Goal: Find specific page/section: Find specific page/section

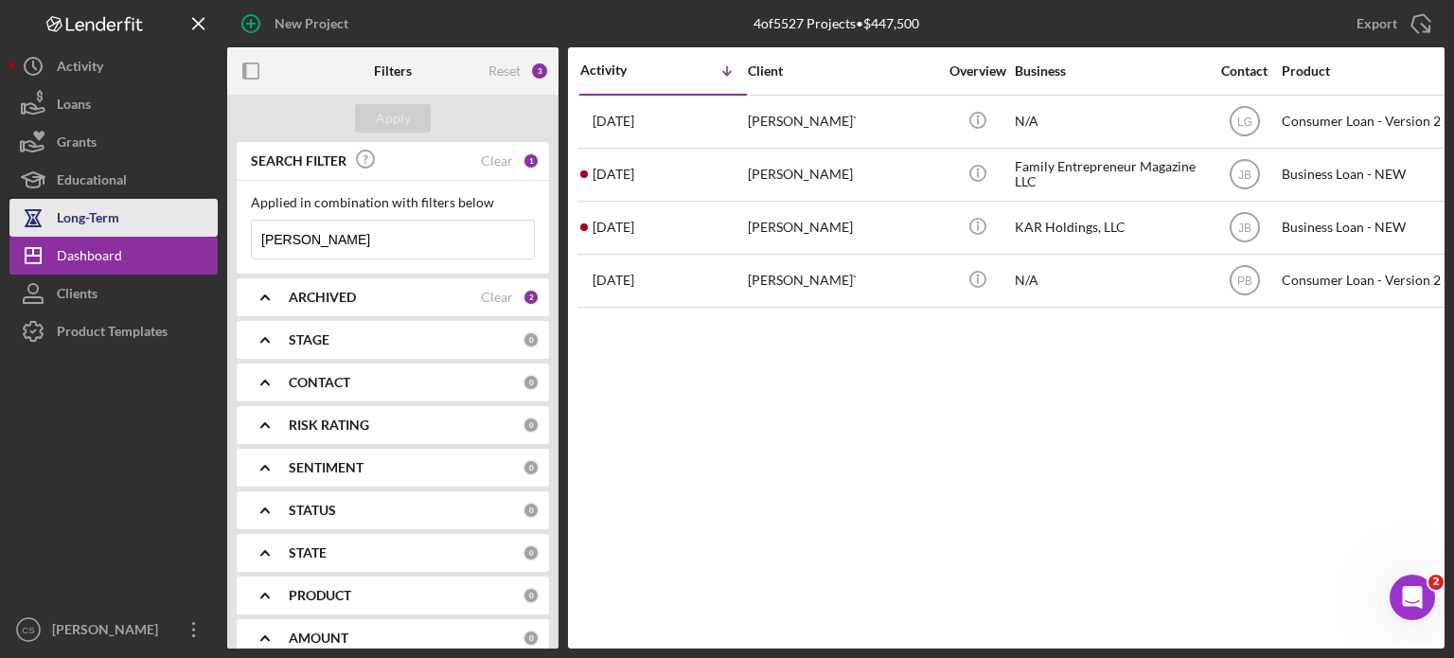
drag, startPoint x: 322, startPoint y: 231, endPoint x: 183, endPoint y: 231, distance: 139.1
click at [183, 231] on div "New Project 4 of 5527 Projects • $447,500 redmond Export Icon/Export Filters Re…" at bounding box center [726, 324] width 1435 height 648
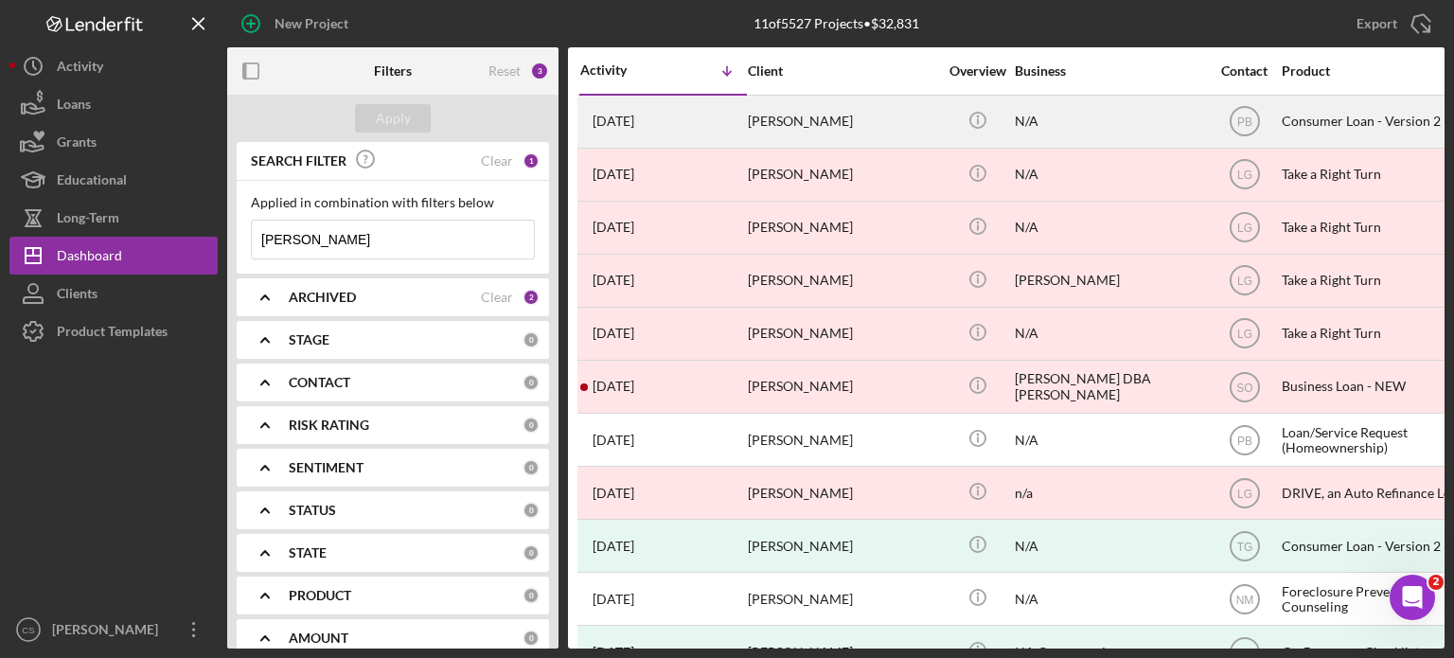
type input "[PERSON_NAME]"
click at [625, 123] on time "[DATE]" at bounding box center [614, 121] width 42 height 15
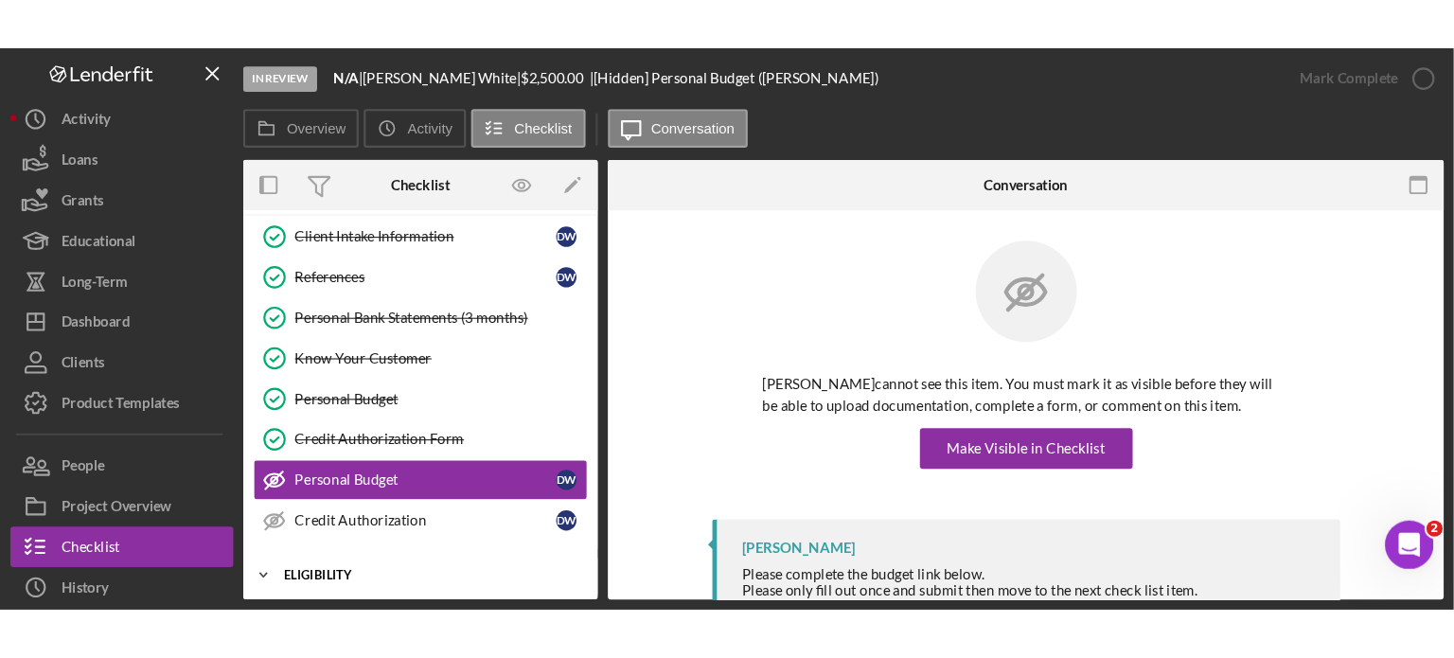
scroll to position [137, 0]
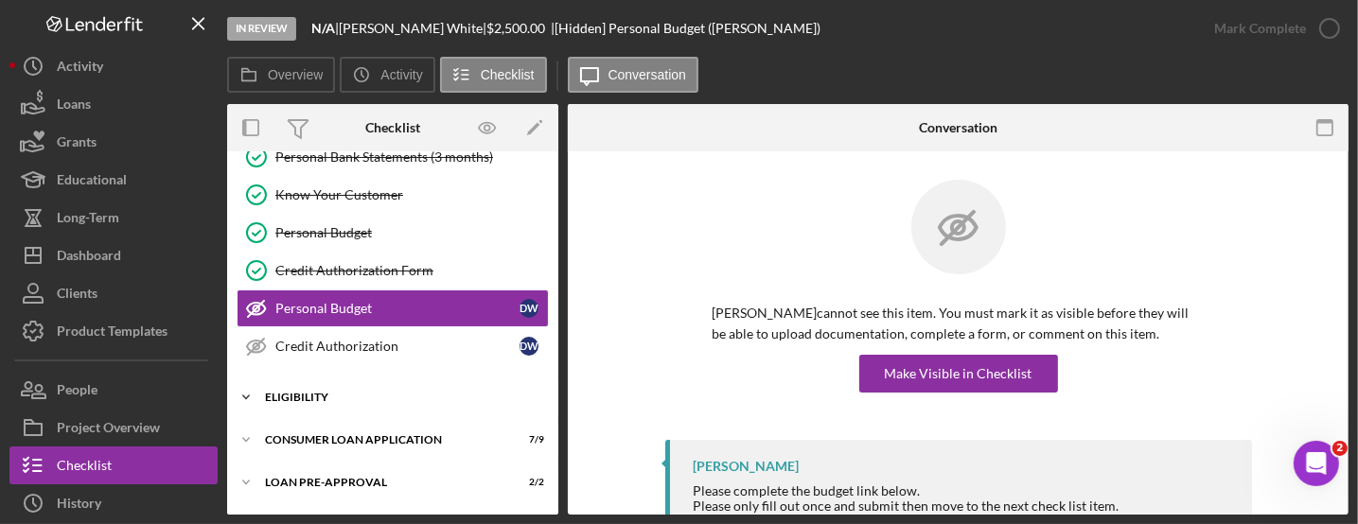
click at [249, 393] on icon "Icon/Expander" at bounding box center [246, 398] width 38 height 38
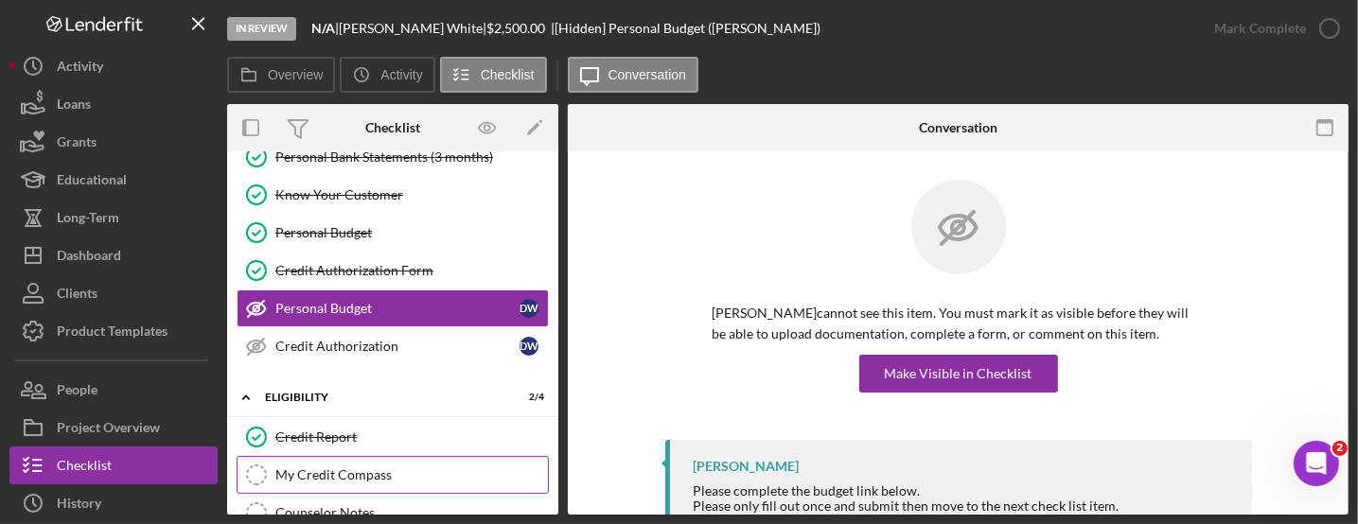
click at [255, 472] on icon "My Credit Compass" at bounding box center [256, 475] width 47 height 47
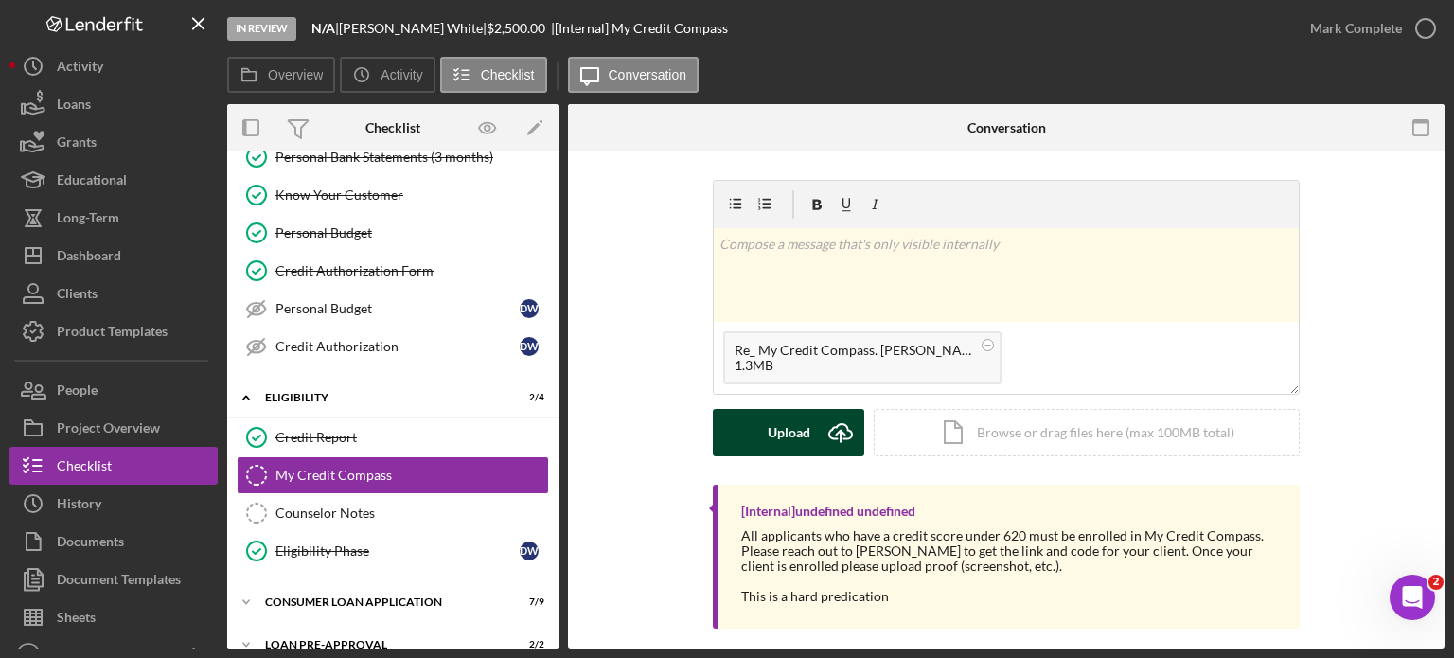
click at [844, 431] on icon "Icon/Upload" at bounding box center [840, 432] width 47 height 47
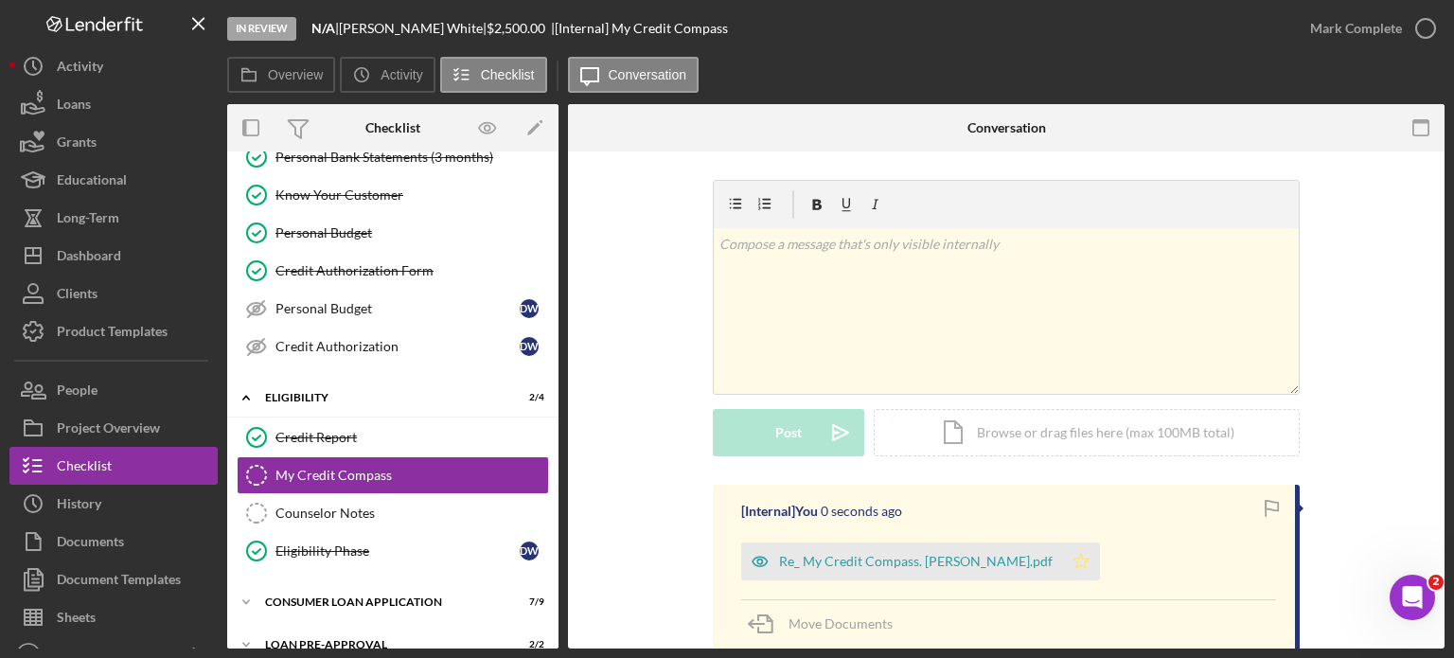
click at [1073, 564] on polygon "button" at bounding box center [1081, 560] width 16 height 15
click at [1424, 27] on icon "button" at bounding box center [1425, 28] width 47 height 47
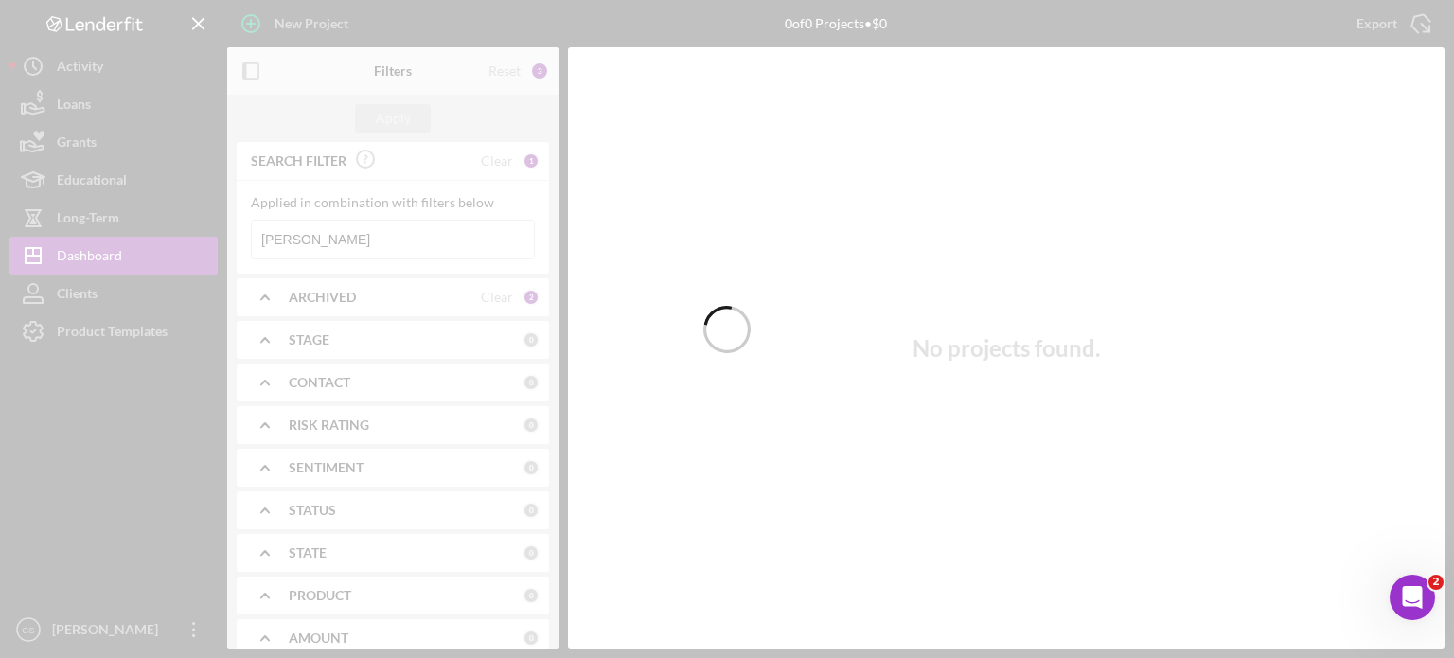
click at [338, 247] on div at bounding box center [727, 329] width 1454 height 658
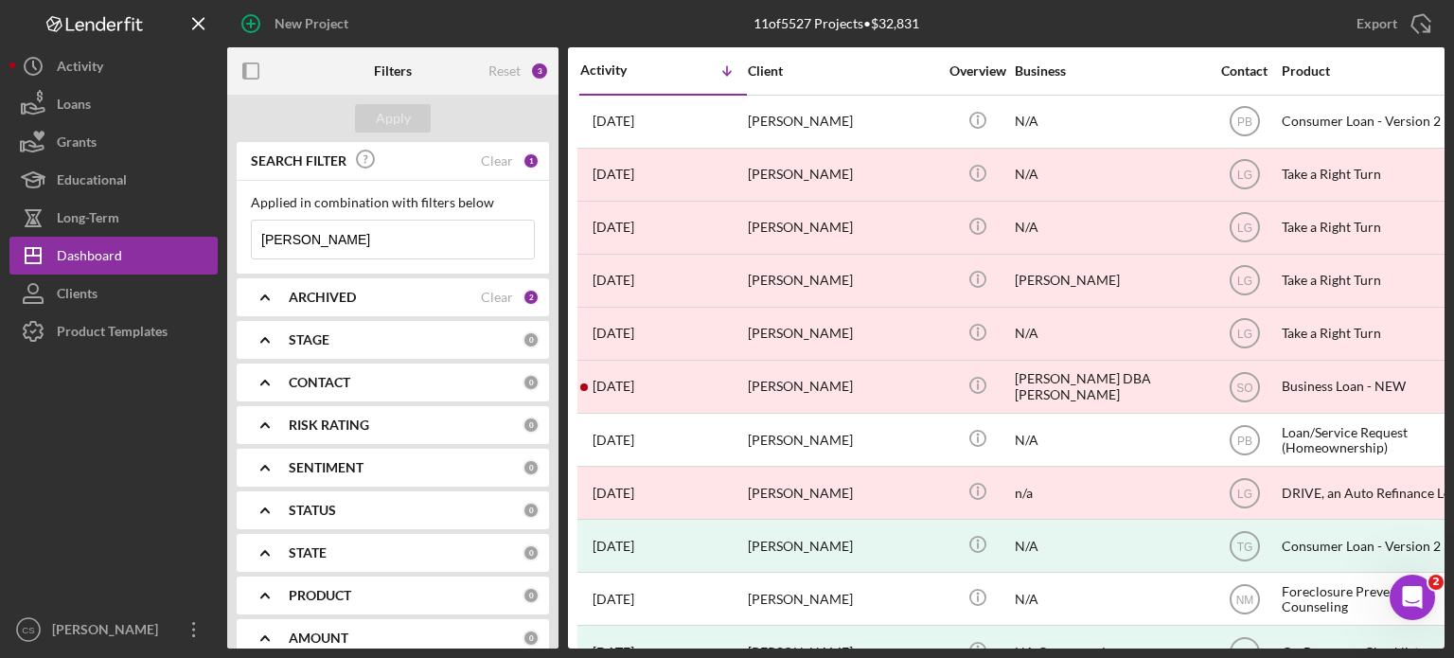
drag, startPoint x: 337, startPoint y: 238, endPoint x: 241, endPoint y: 238, distance: 95.6
click at [241, 238] on div "Applied in combination with filters below [PERSON_NAME] Icon/Menu Close" at bounding box center [393, 227] width 312 height 93
type input "[PERSON_NAME]"
click at [382, 115] on div "Apply" at bounding box center [393, 118] width 35 height 28
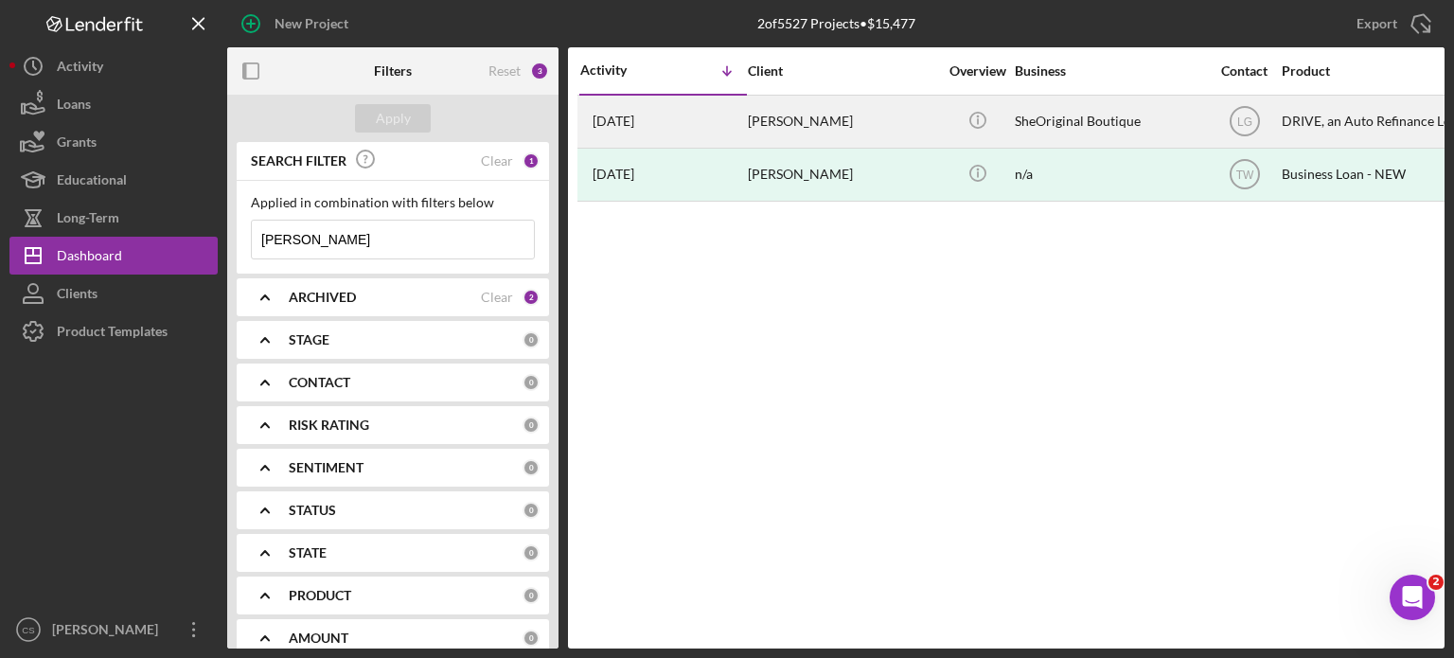
click at [601, 120] on time "[DATE]" at bounding box center [614, 121] width 42 height 15
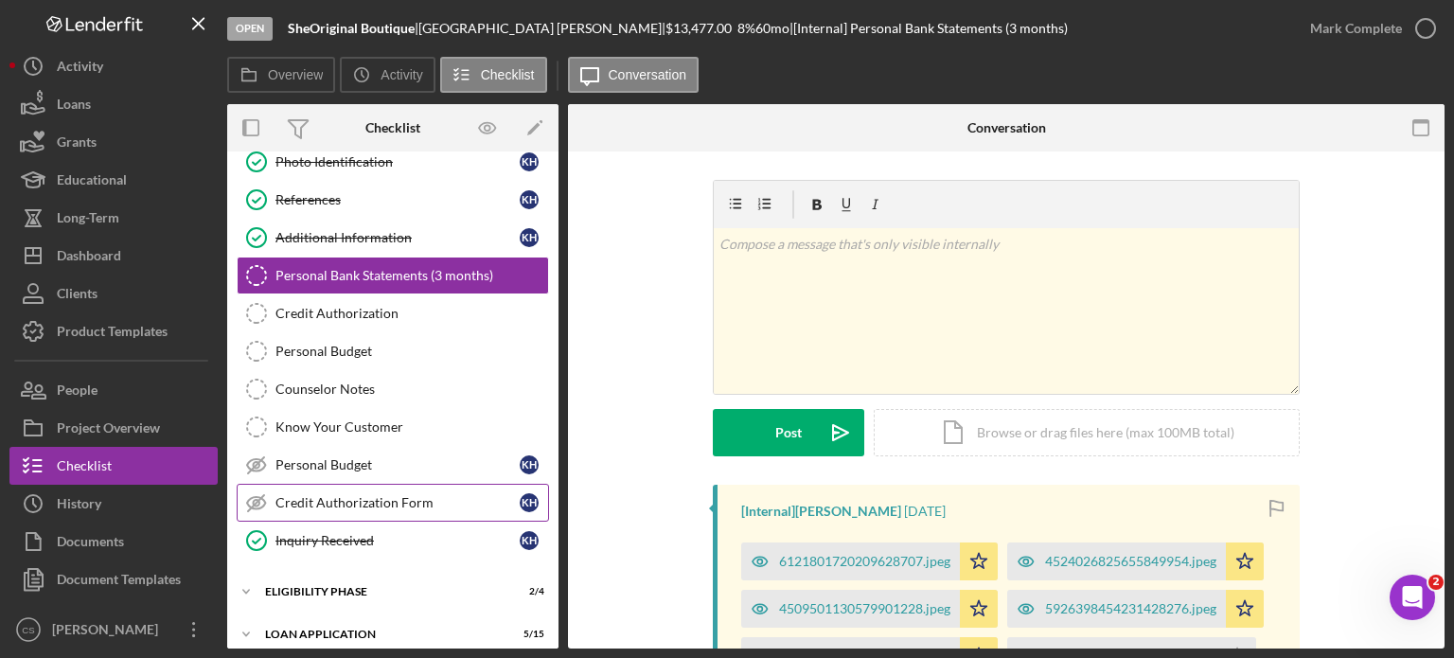
scroll to position [189, 0]
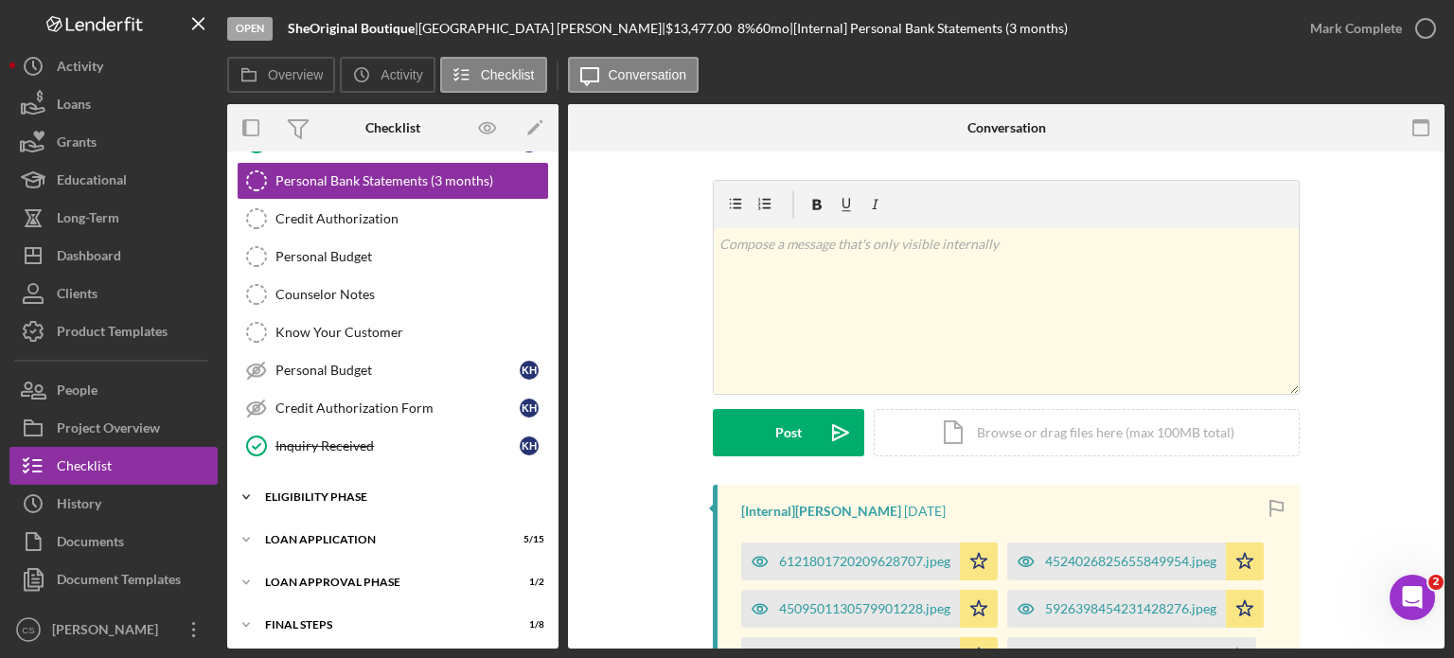
click at [242, 487] on icon "Icon/Expander" at bounding box center [246, 497] width 38 height 38
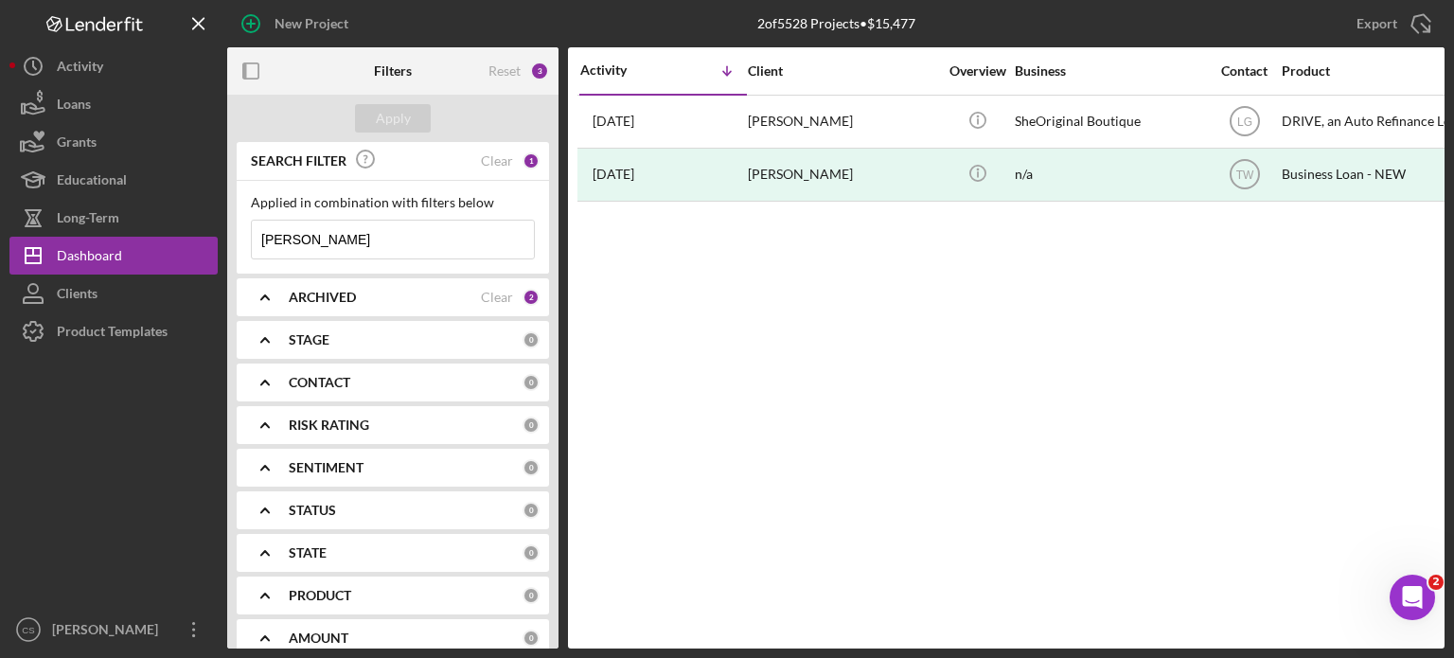
click at [345, 234] on input "[PERSON_NAME]" at bounding box center [393, 240] width 282 height 38
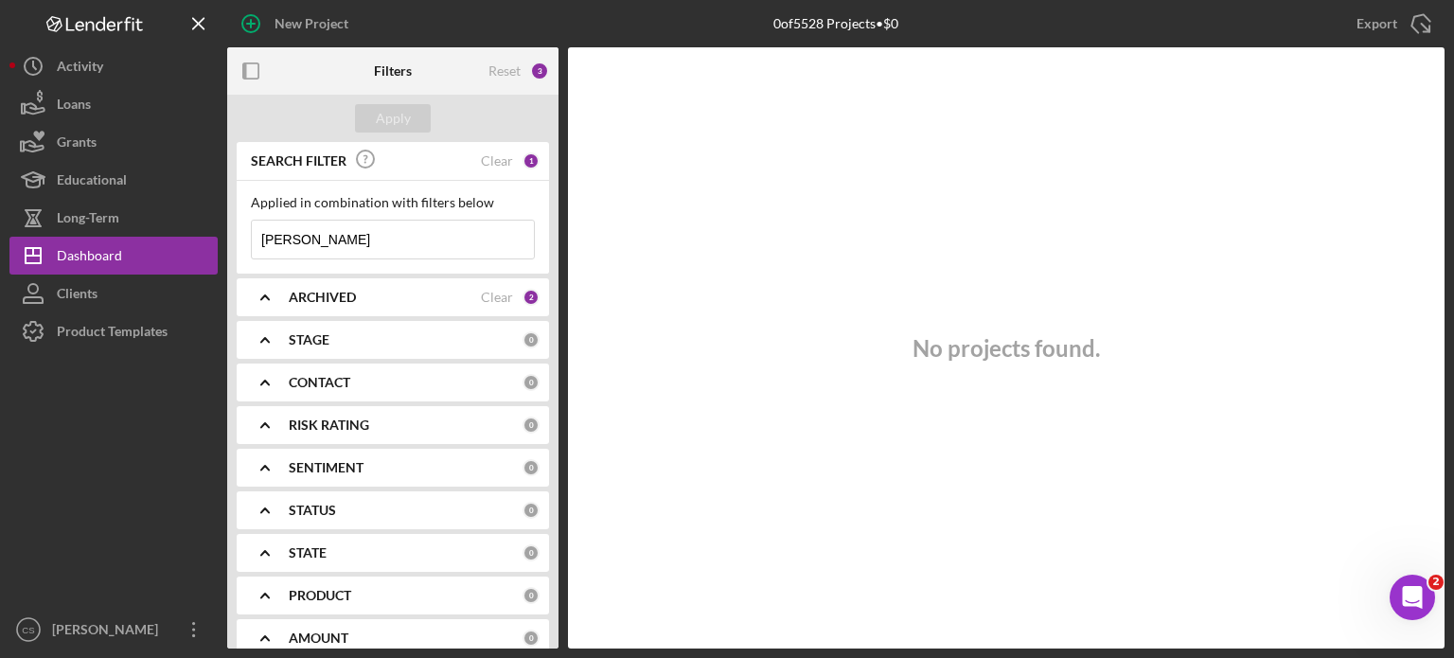
click at [388, 238] on input "[PERSON_NAME]" at bounding box center [393, 240] width 282 height 38
type input "[PERSON_NAME]"
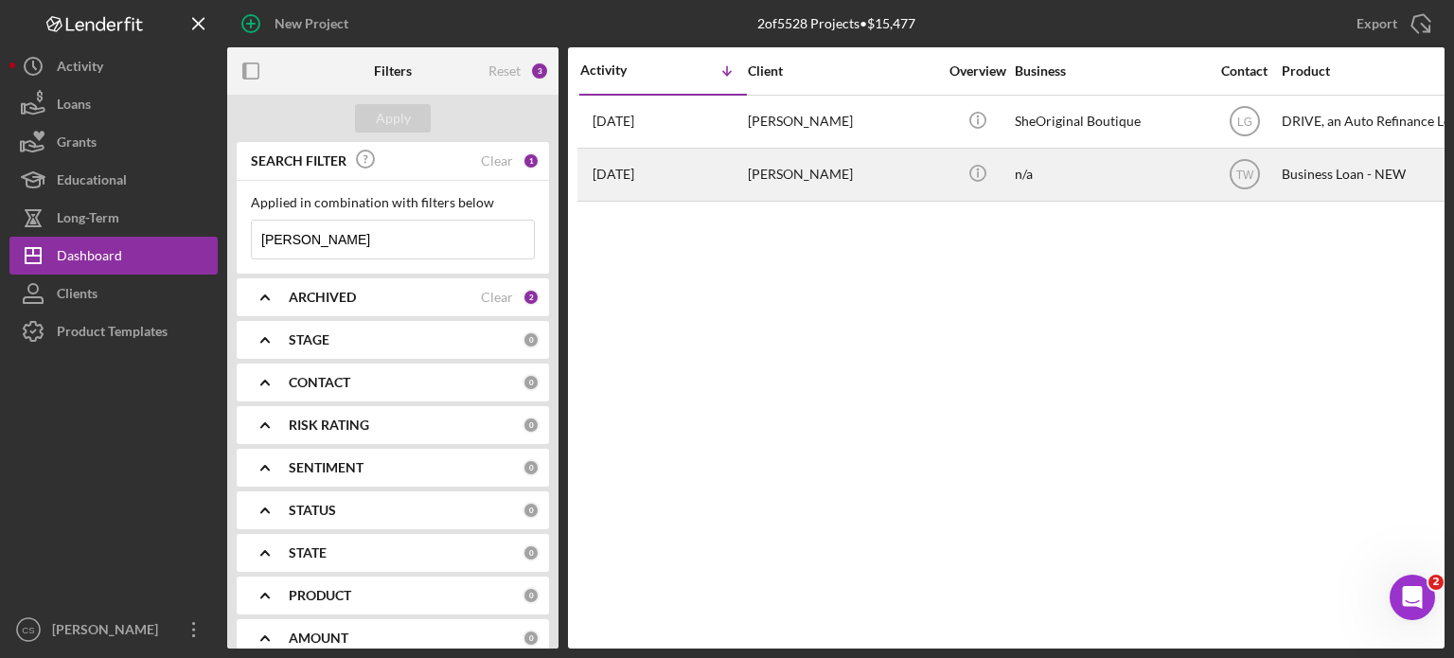
click at [784, 178] on div "[PERSON_NAME]" at bounding box center [842, 175] width 189 height 50
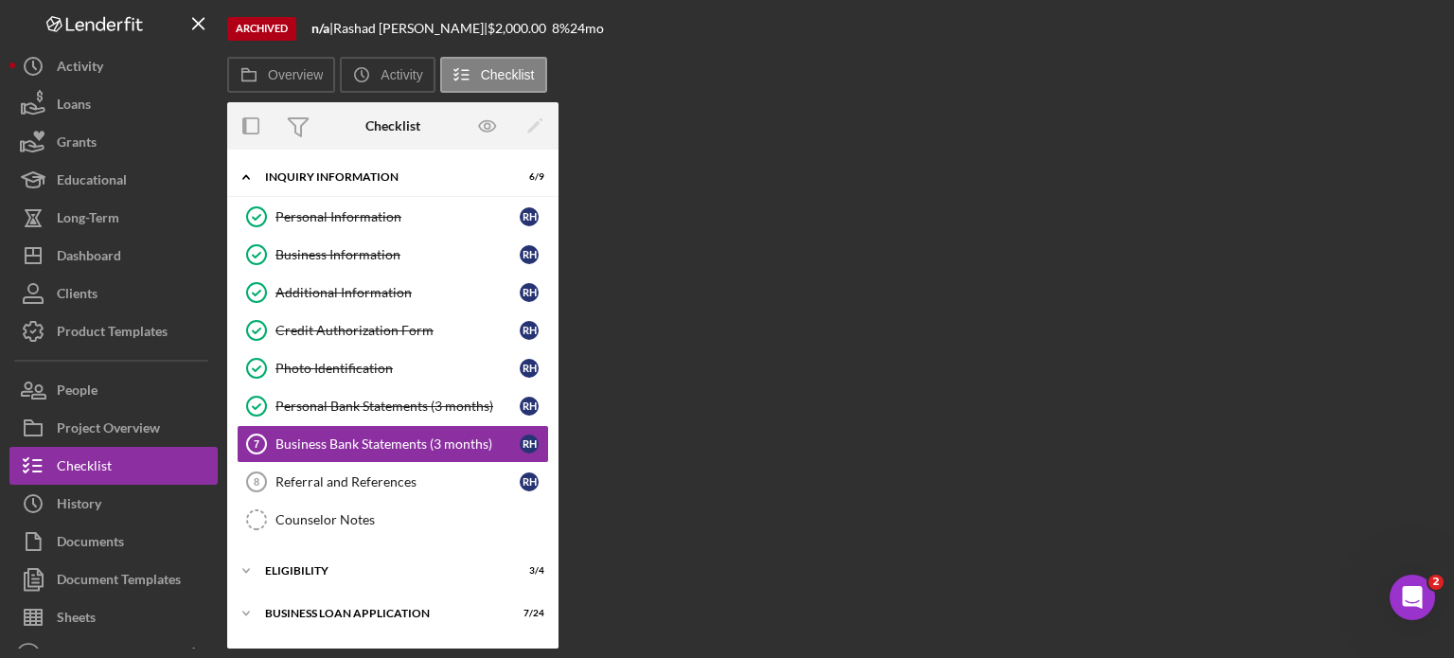
scroll to position [42, 0]
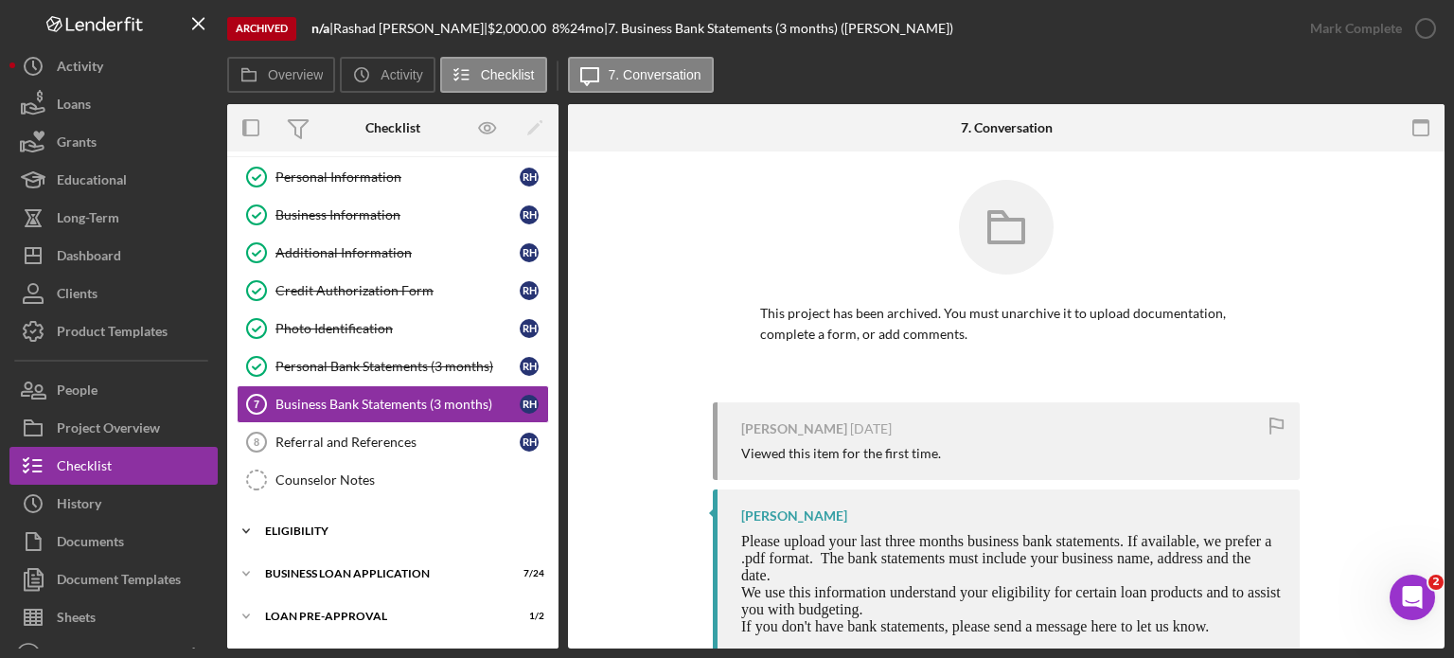
click at [242, 522] on icon "Icon/Expander" at bounding box center [246, 531] width 38 height 38
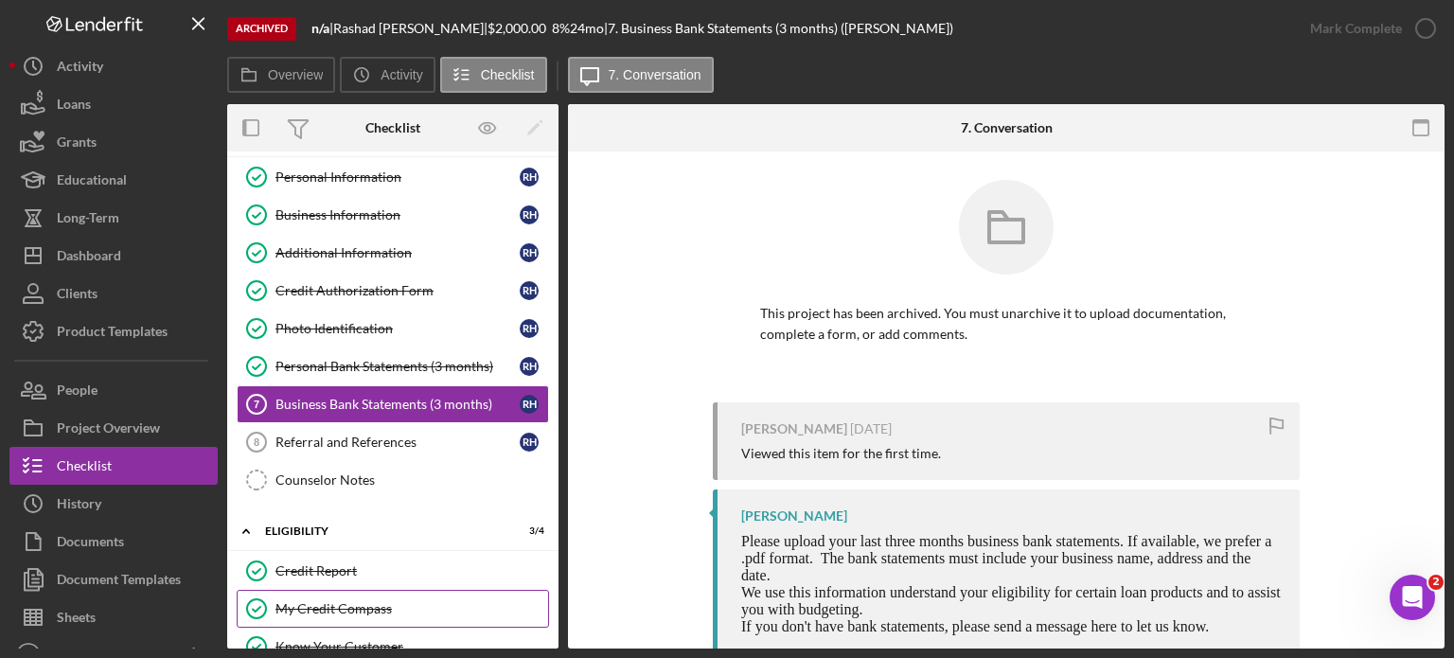
scroll to position [136, 0]
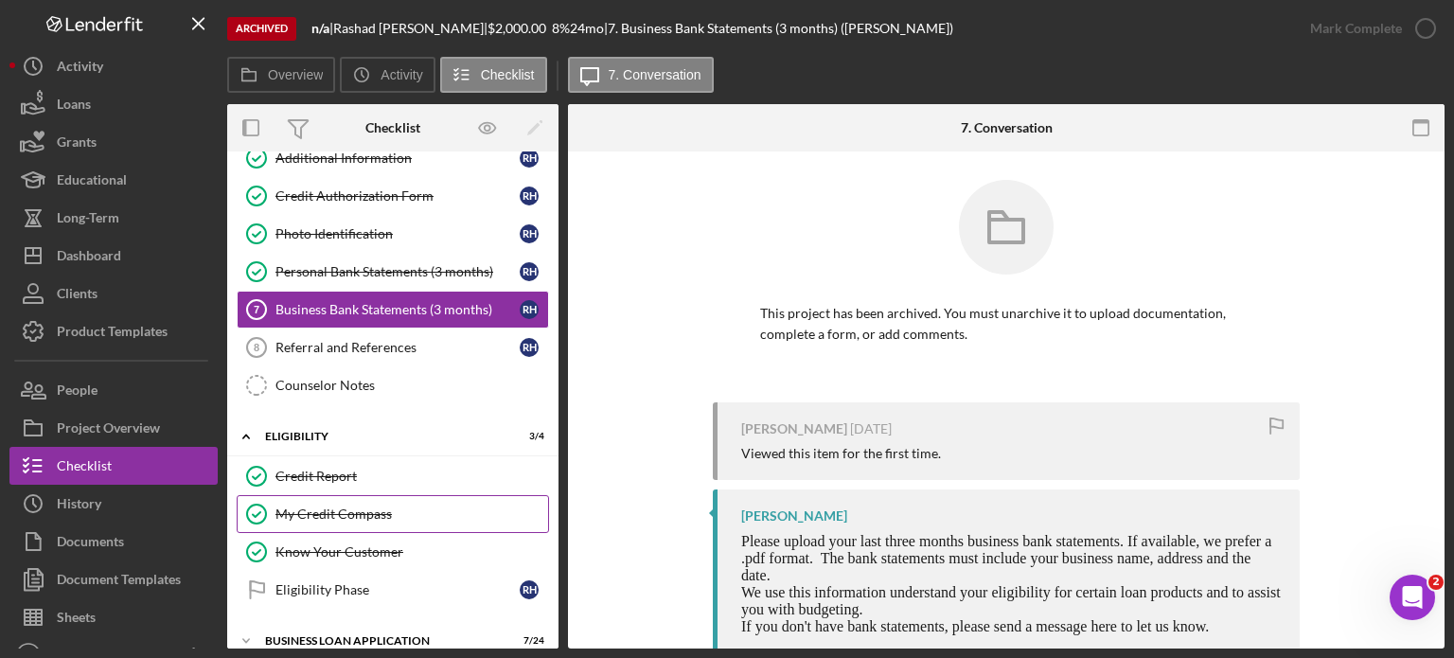
click at [385, 507] on div "My Credit Compass" at bounding box center [411, 513] width 273 height 15
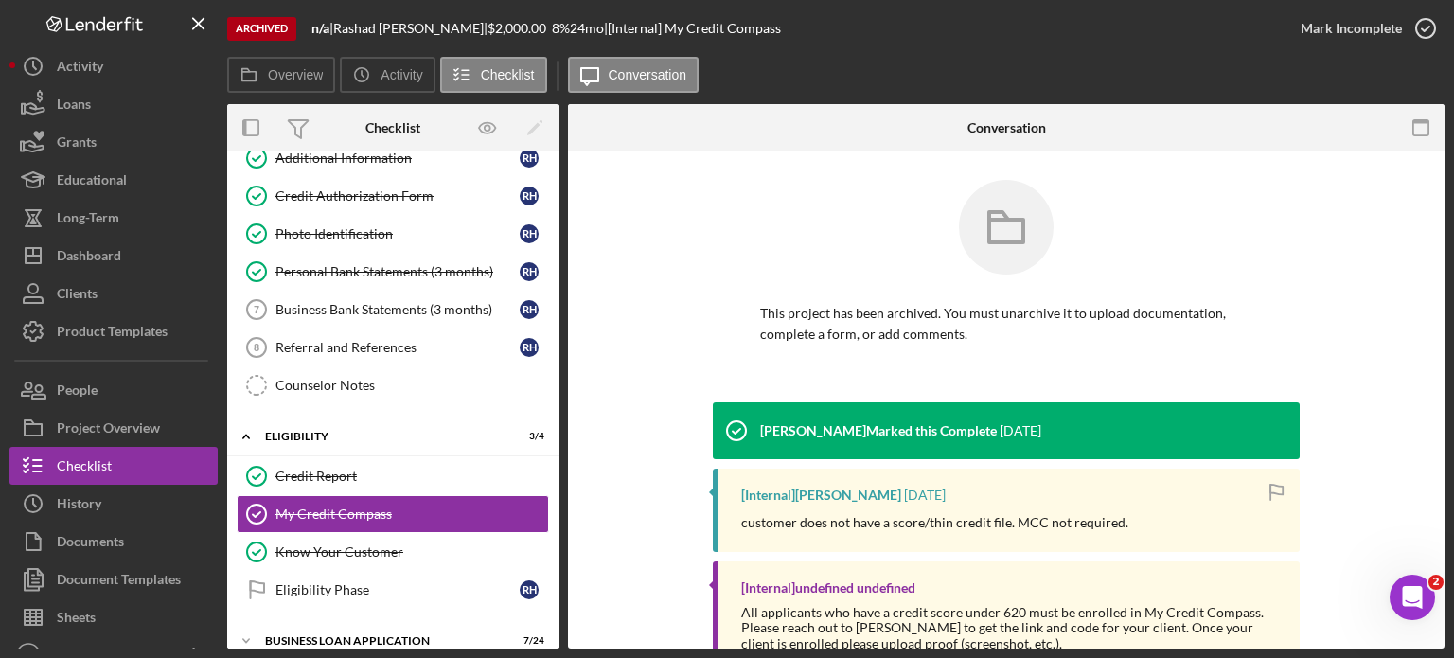
scroll to position [94, 0]
